Goal: Task Accomplishment & Management: Complete application form

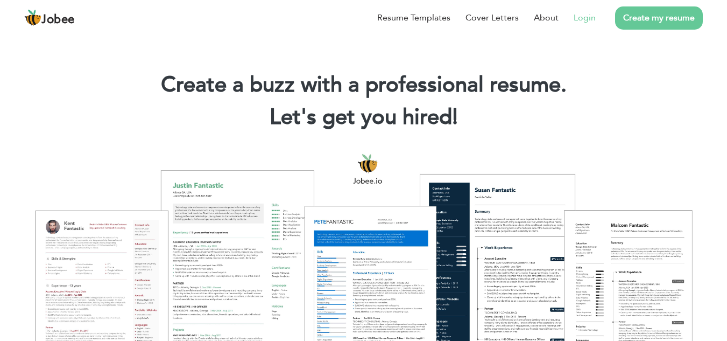
click at [583, 21] on link "Login" at bounding box center [585, 17] width 22 height 13
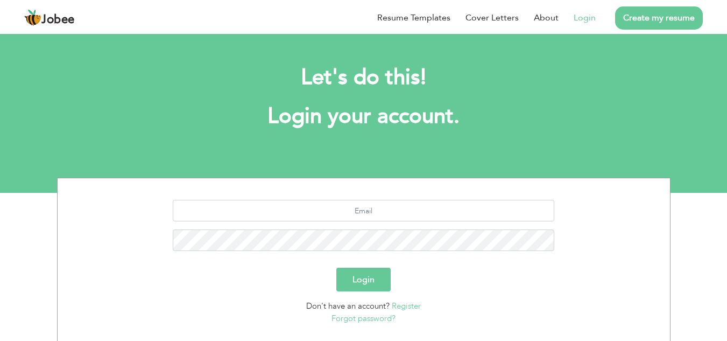
click at [400, 307] on link "Register" at bounding box center [406, 305] width 29 height 11
